Goal: Task Accomplishment & Management: Manage account settings

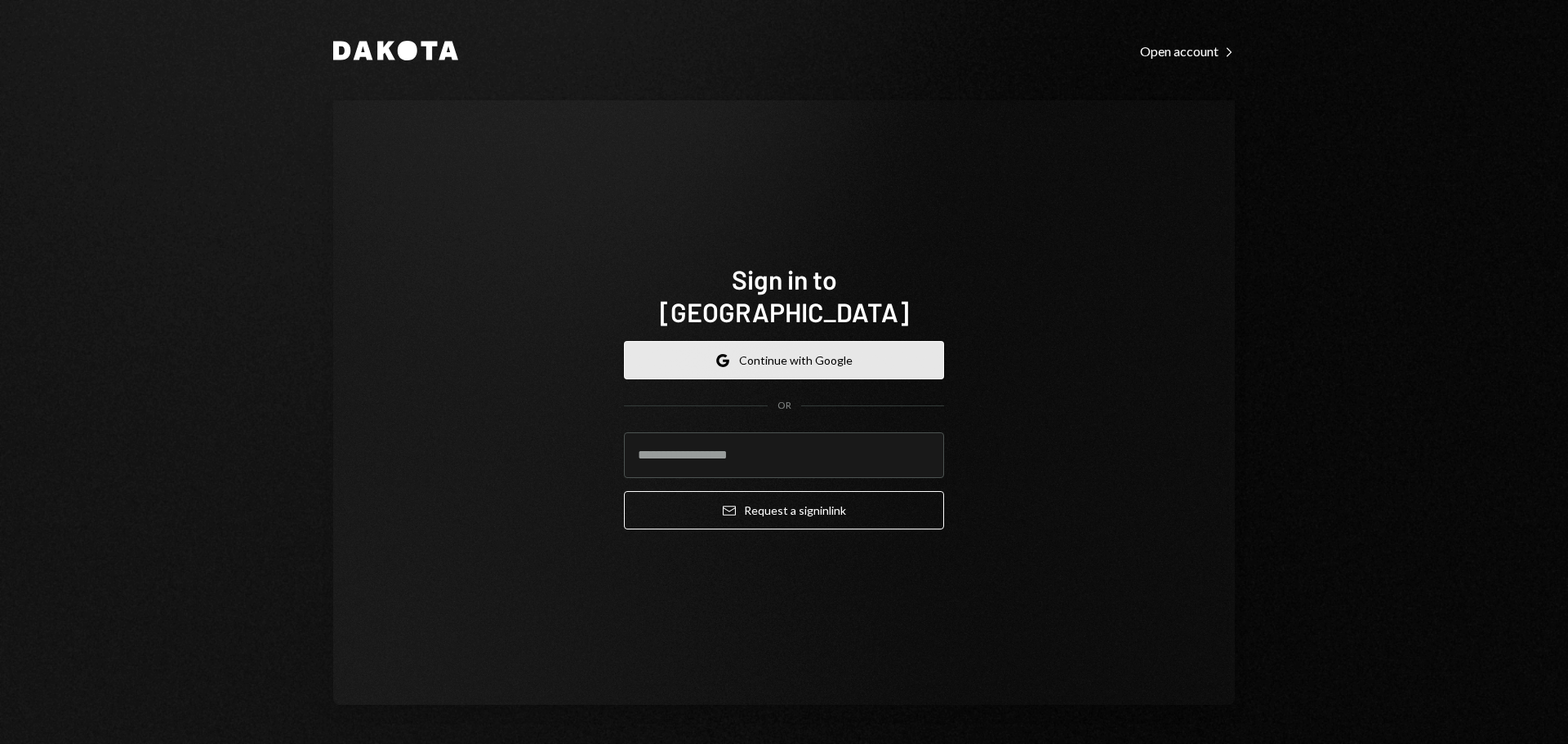
click at [789, 346] on button "Google Continue with Google" at bounding box center [783, 360] width 320 height 39
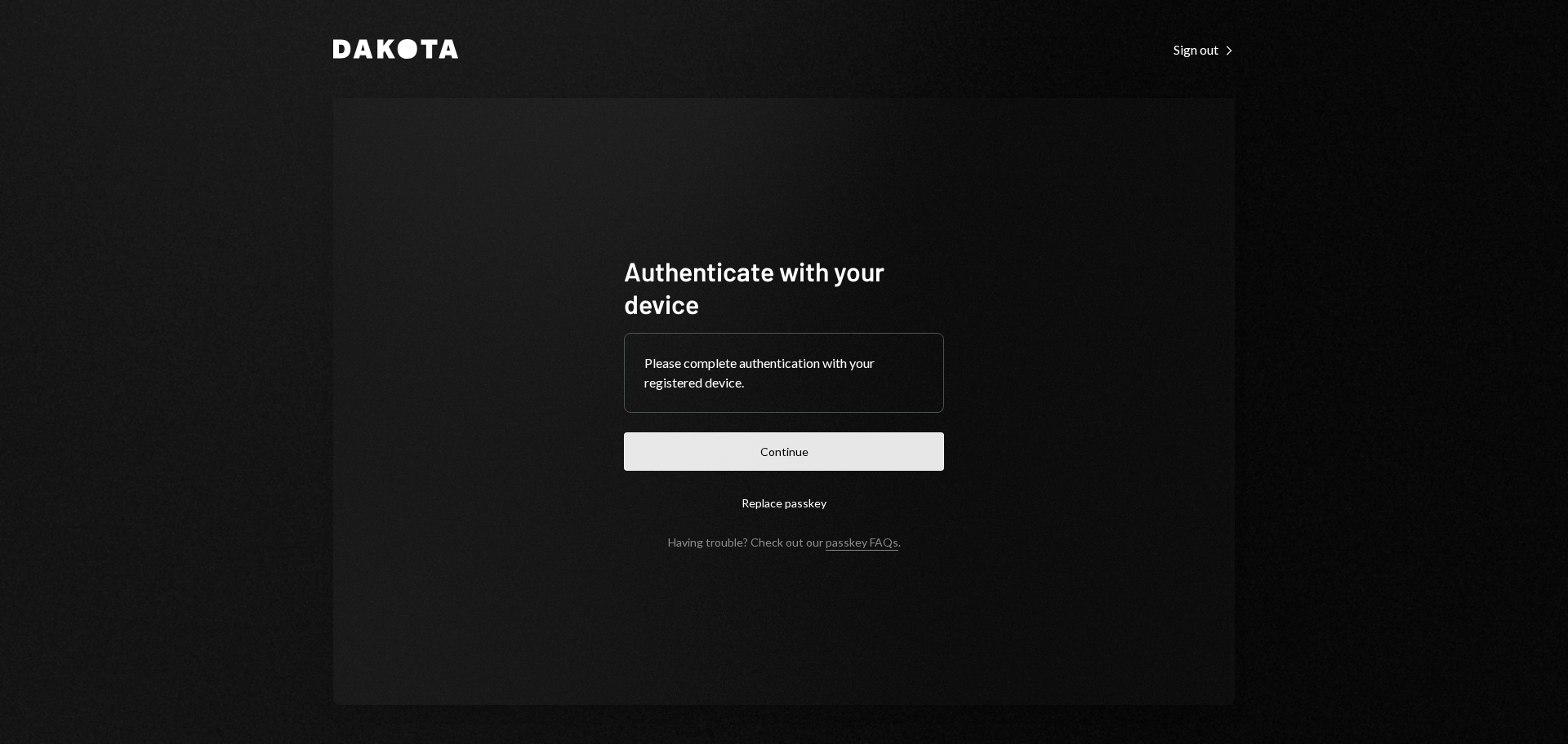
click at [881, 434] on button "Continue" at bounding box center [783, 452] width 320 height 39
click at [751, 471] on form "Authenticate with your device Please complete authentication with your register…" at bounding box center [783, 401] width 320 height 294
click at [745, 459] on button "Continue" at bounding box center [783, 452] width 320 height 39
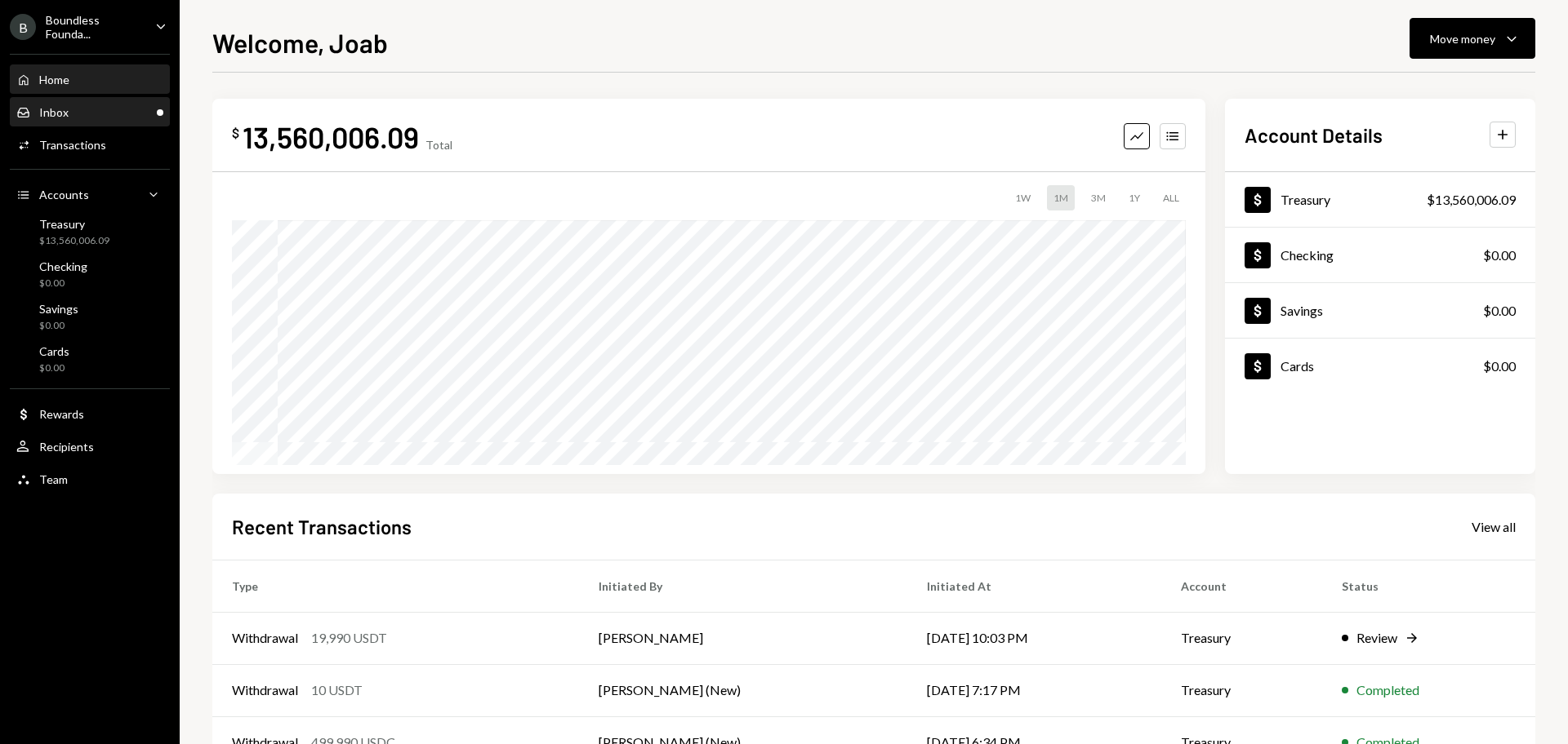
click at [142, 103] on div "Inbox Inbox" at bounding box center [90, 112] width 147 height 28
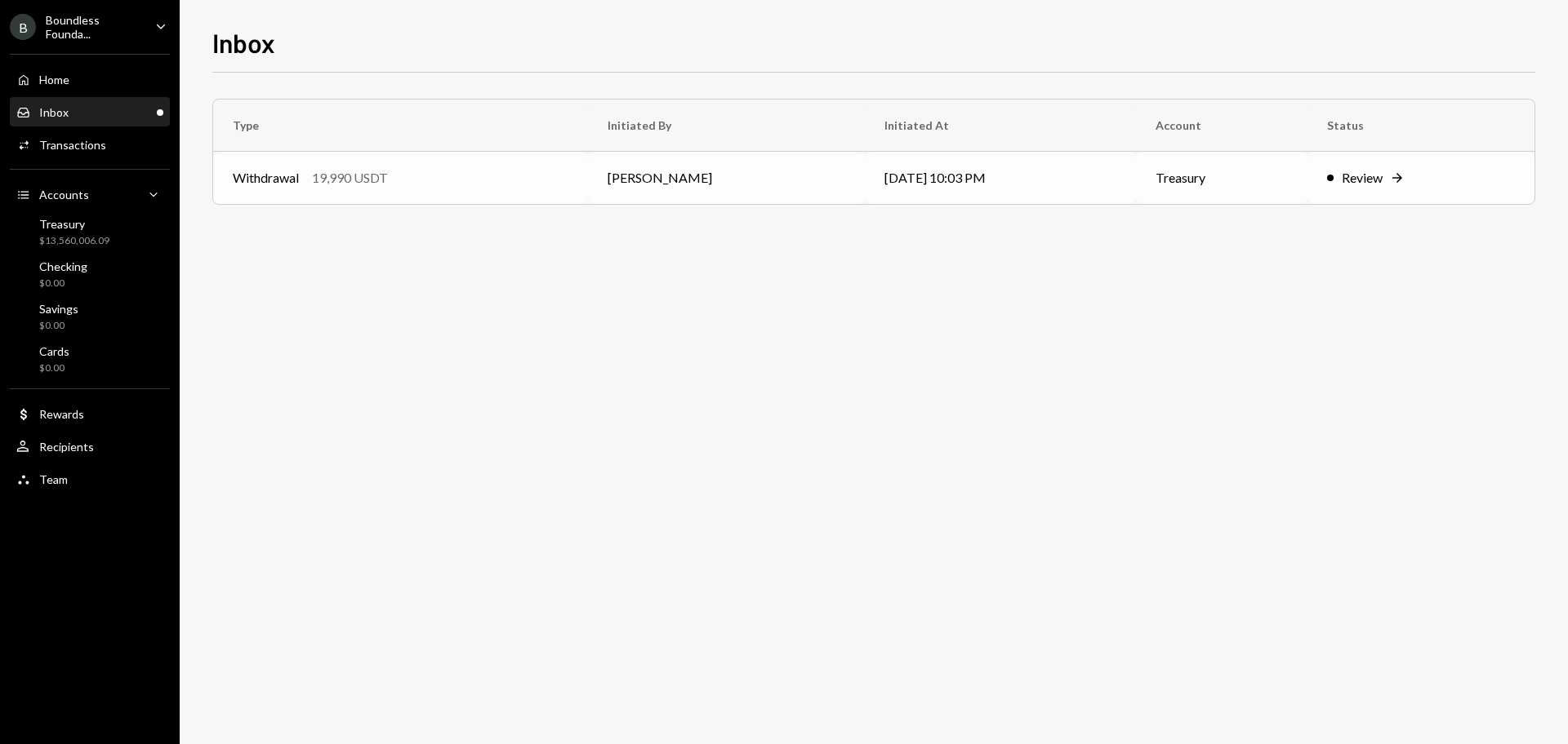
click at [465, 178] on div "Withdrawal 19,990 USDT" at bounding box center [401, 178] width 336 height 19
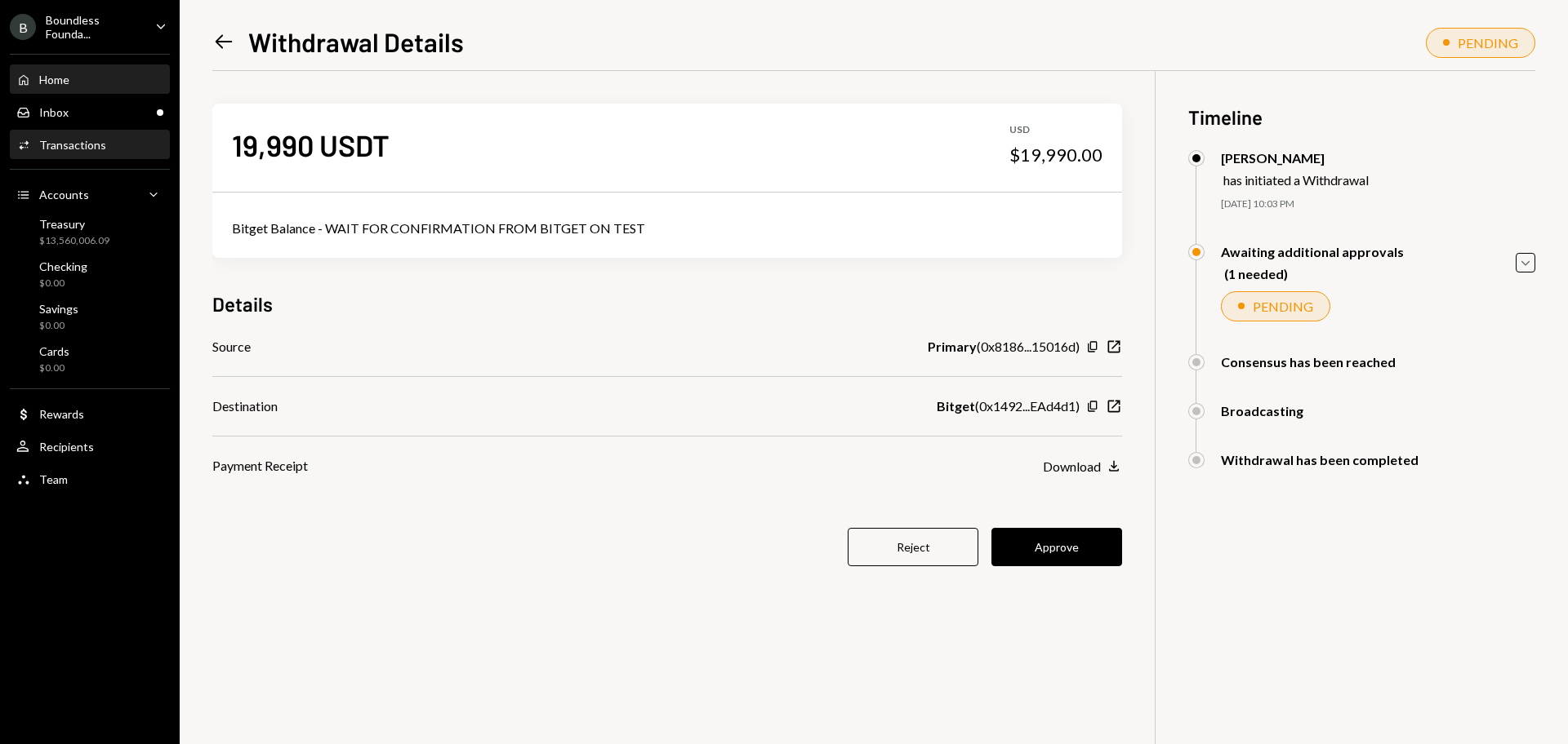
click at [93, 90] on div "Home Home" at bounding box center [90, 79] width 147 height 28
